Goal: Find specific page/section: Find specific page/section

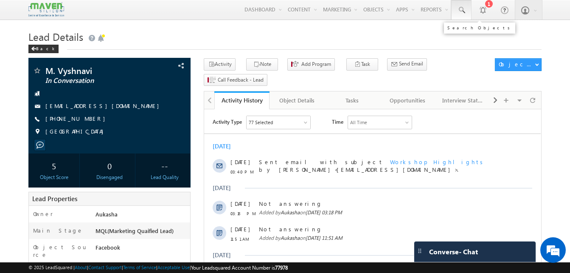
click at [458, 14] on span at bounding box center [461, 10] width 8 height 8
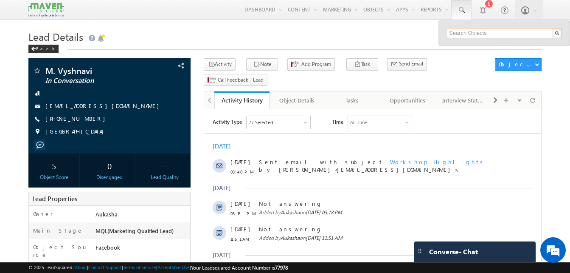
click at [467, 32] on input "text" at bounding box center [504, 33] width 115 height 10
paste input "8120122445"
type input "8120122445"
click at [323, 41] on h1 "Lead Details" at bounding box center [284, 36] width 513 height 17
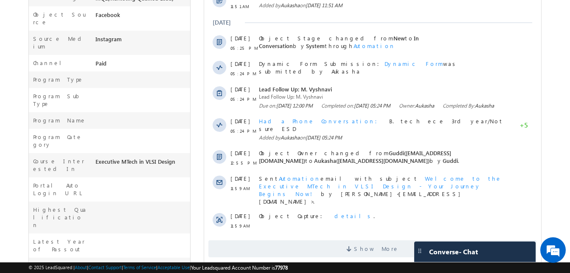
scroll to position [233, 0]
click at [372, 242] on span "Show More" at bounding box center [376, 247] width 45 height 17
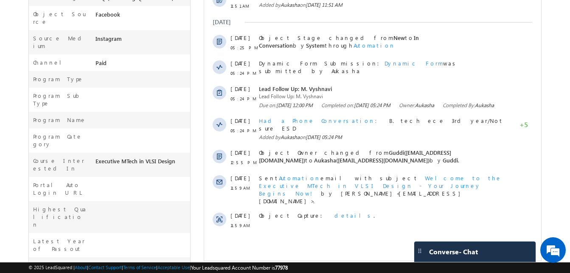
scroll to position [0, 0]
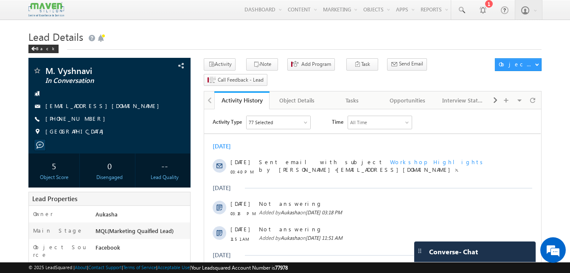
click at [268, 36] on h1 "Lead Details" at bounding box center [284, 36] width 513 height 17
click at [458, 15] on link at bounding box center [461, 10] width 20 height 20
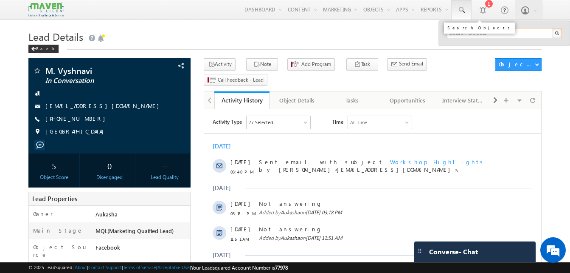
paste input "9715011951"
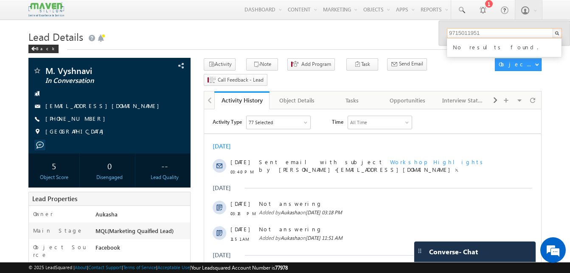
type input "9715011951"
click at [388, 51] on div "Lead Details Back" at bounding box center [284, 43] width 513 height 31
